Goal: Transaction & Acquisition: Purchase product/service

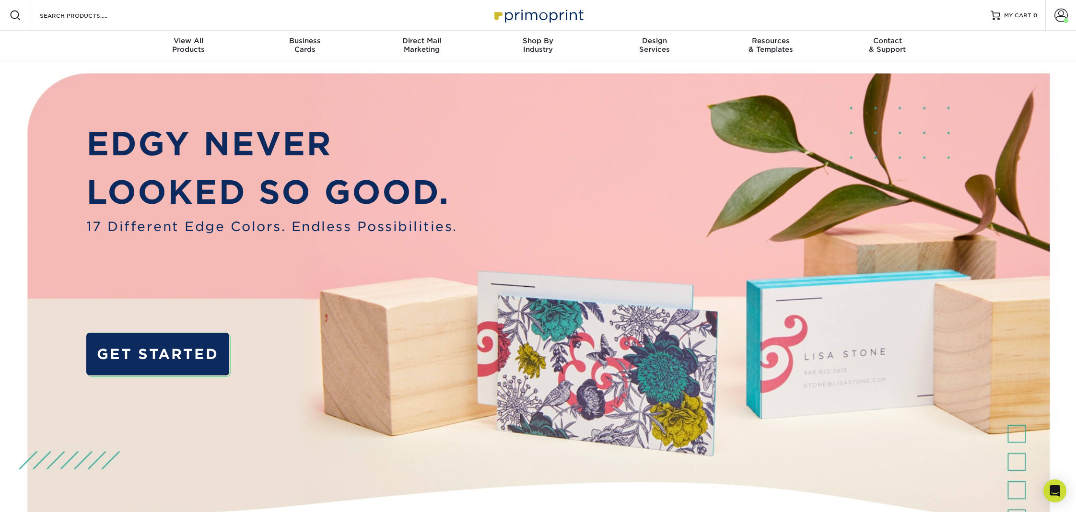
click at [91, 23] on div "Search Products" at bounding box center [81, 15] width 101 height 31
click at [87, 19] on input "Search Products" at bounding box center [86, 16] width 94 height 12
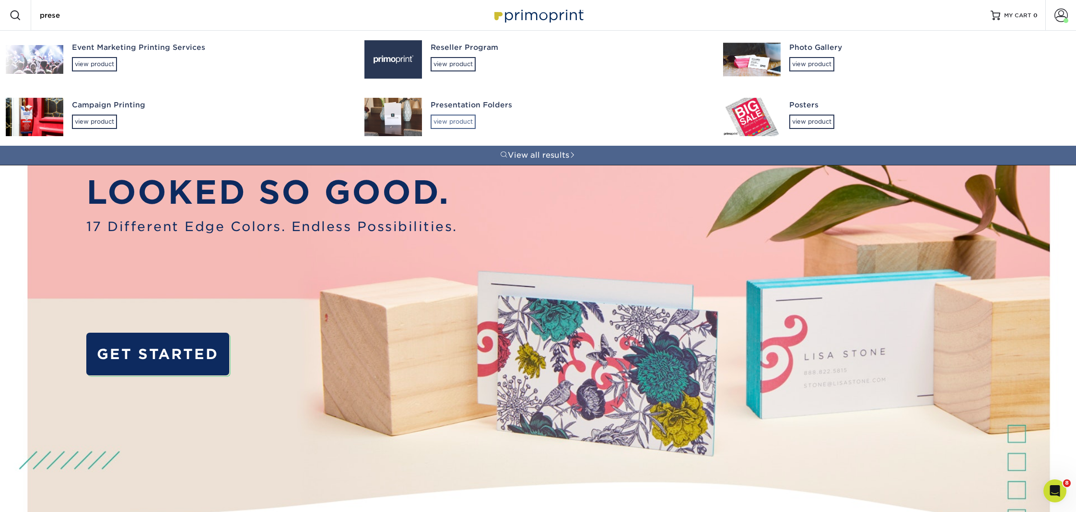
type input "prese"
click at [454, 115] on div "view product" at bounding box center [453, 122] width 45 height 14
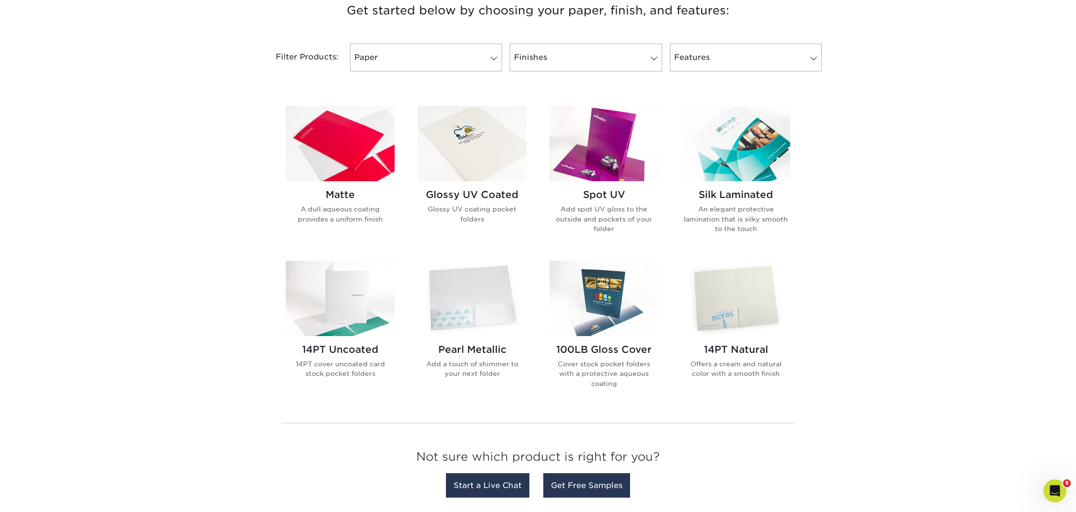
scroll to position [375, 0]
